Goal: Navigation & Orientation: Find specific page/section

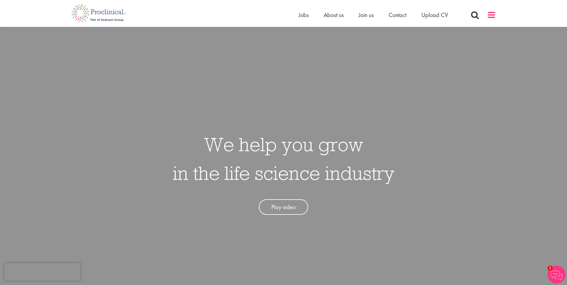
click at [492, 16] on span at bounding box center [491, 14] width 9 height 9
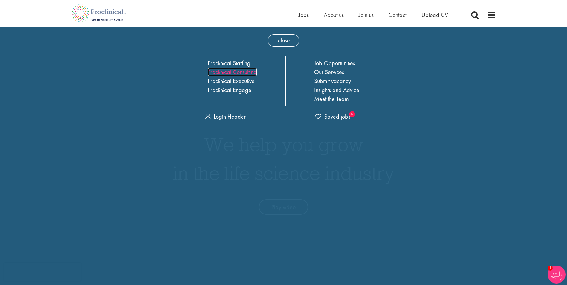
click at [243, 74] on link "Proclinical Consulting" at bounding box center [232, 72] width 49 height 8
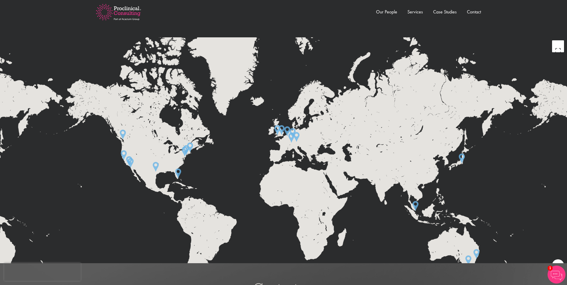
scroll to position [858, 0]
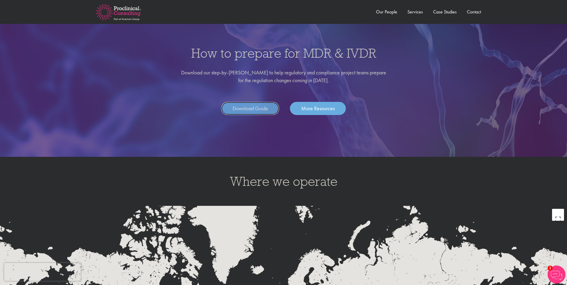
click at [247, 114] on link "Download Guide" at bounding box center [250, 108] width 58 height 13
click at [305, 105] on link "More Resources" at bounding box center [318, 108] width 56 height 13
click at [409, 11] on link "Services" at bounding box center [415, 12] width 16 height 6
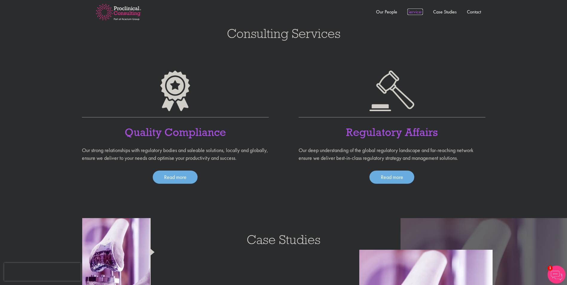
scroll to position [375, 0]
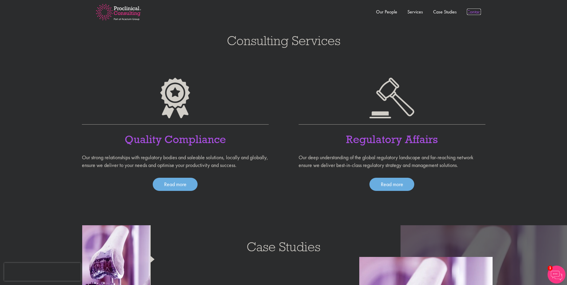
click at [474, 13] on link "Contact" at bounding box center [474, 12] width 14 height 6
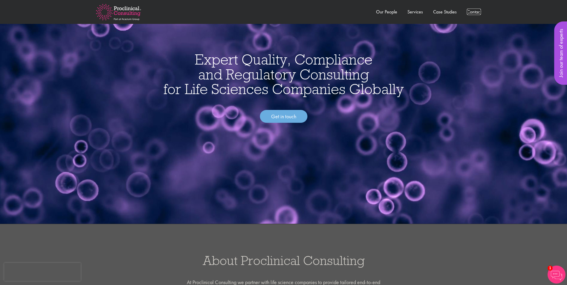
scroll to position [28, 0]
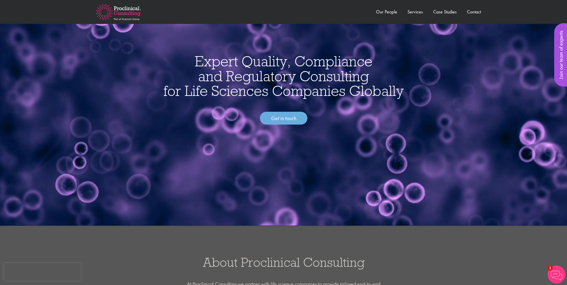
click at [130, 21] on img at bounding box center [118, 12] width 64 height 35
